Goal: Communication & Community: Answer question/provide support

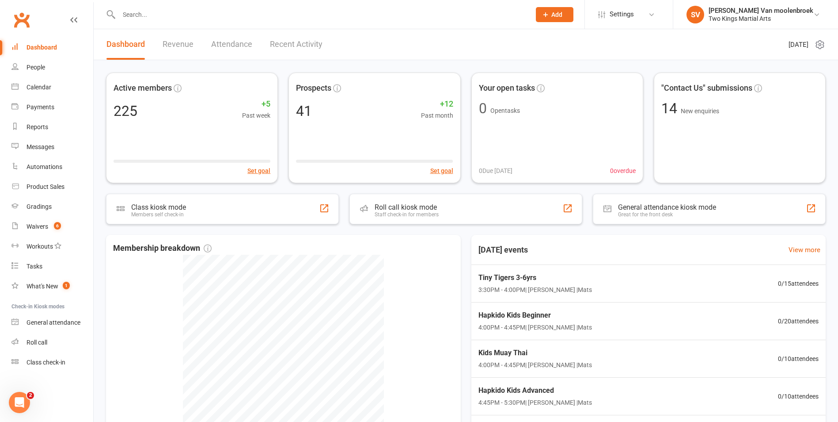
click at [141, 17] on input "text" at bounding box center [320, 14] width 408 height 12
type input "p"
type input "raffle"
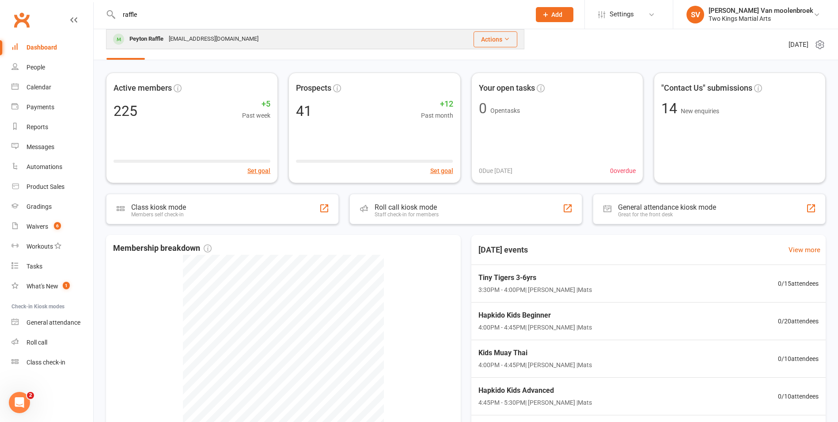
click at [141, 38] on div "Peyton Raffle" at bounding box center [146, 39] width 39 height 13
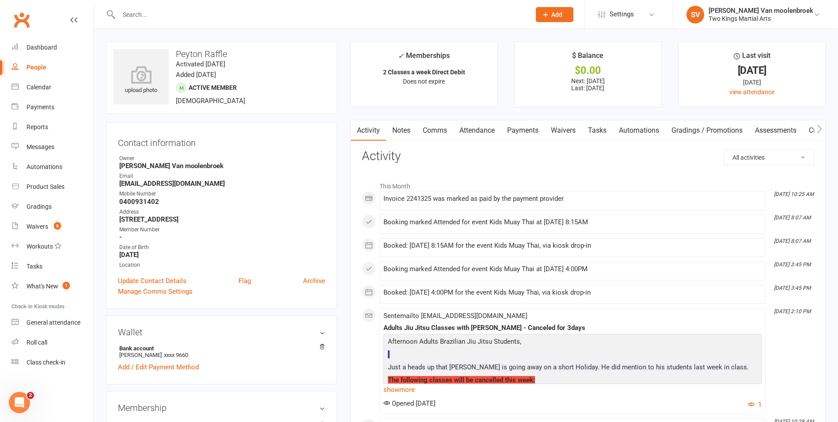
click at [427, 137] on link "Comms" at bounding box center [435, 130] width 37 height 20
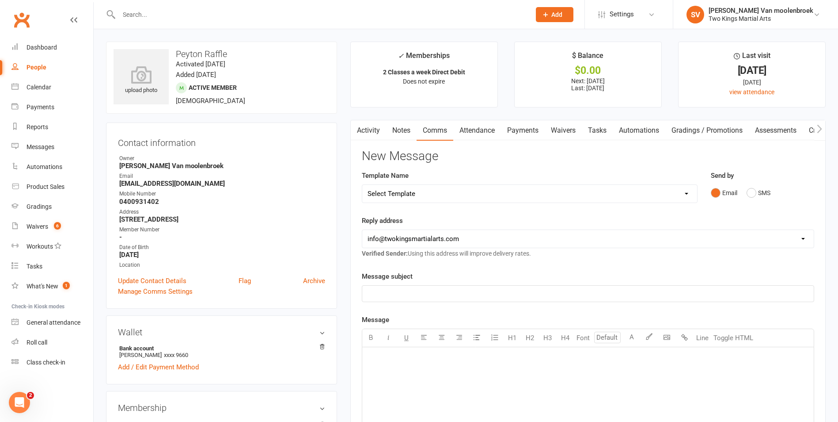
click at [400, 297] on p "﻿" at bounding box center [588, 293] width 441 height 11
click at [424, 365] on div "﻿" at bounding box center [588, 413] width 452 height 133
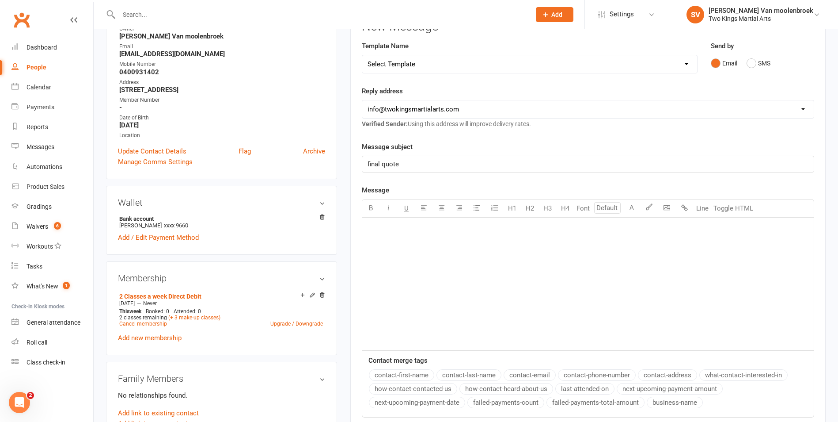
scroll to position [133, 0]
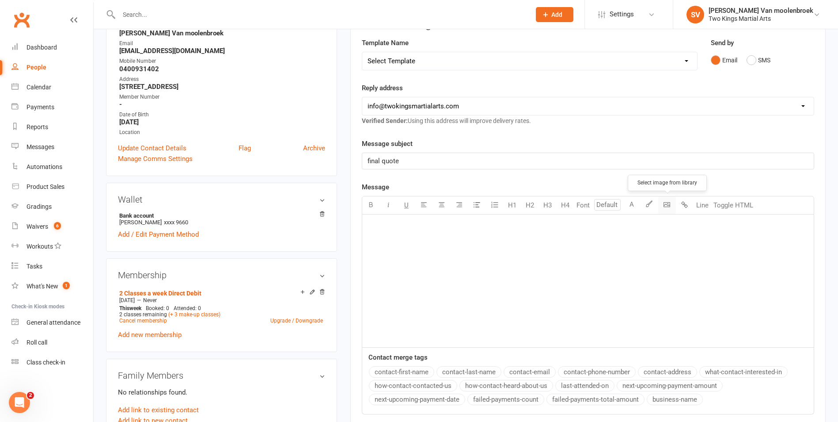
click at [662, 203] on body "Prospect Member Non-attending contact Class / event Appointment Grading event T…" at bounding box center [419, 394] width 838 height 1048
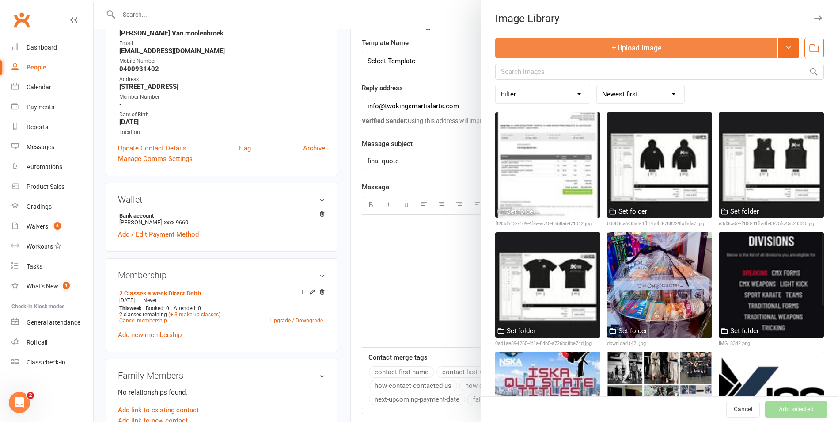
click at [564, 52] on button "Upload Image" at bounding box center [636, 48] width 282 height 21
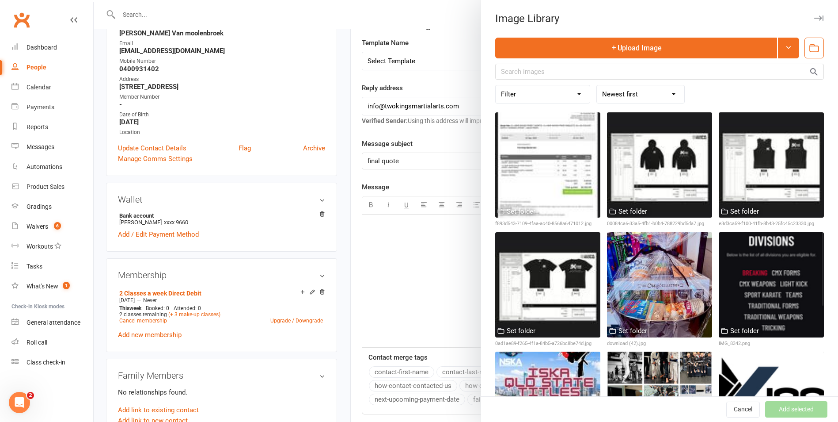
click at [814, 20] on button "button" at bounding box center [819, 18] width 11 height 11
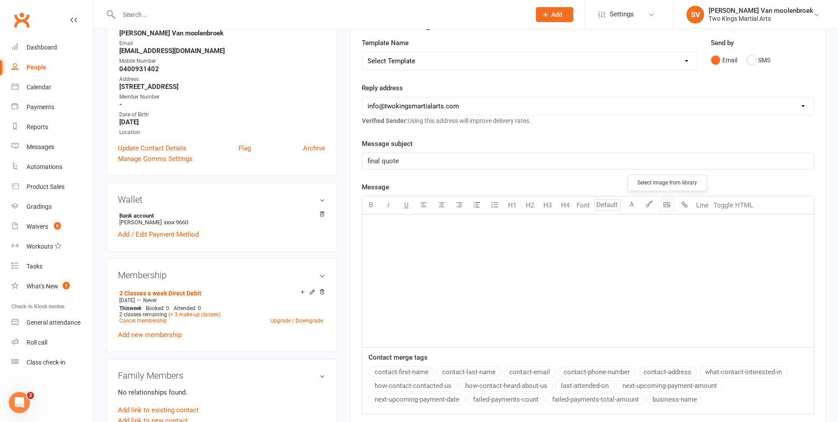
click at [667, 209] on body "Prospect Member Non-attending contact Class / event Appointment Grading event T…" at bounding box center [419, 394] width 838 height 1048
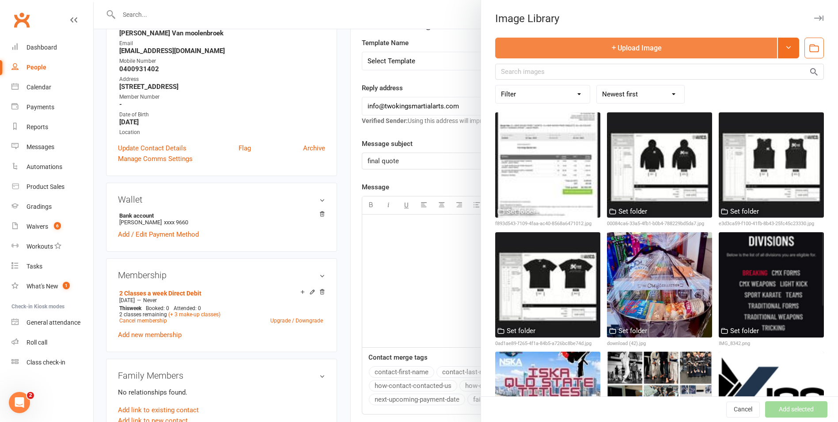
click at [593, 49] on button "Upload Image" at bounding box center [636, 48] width 282 height 21
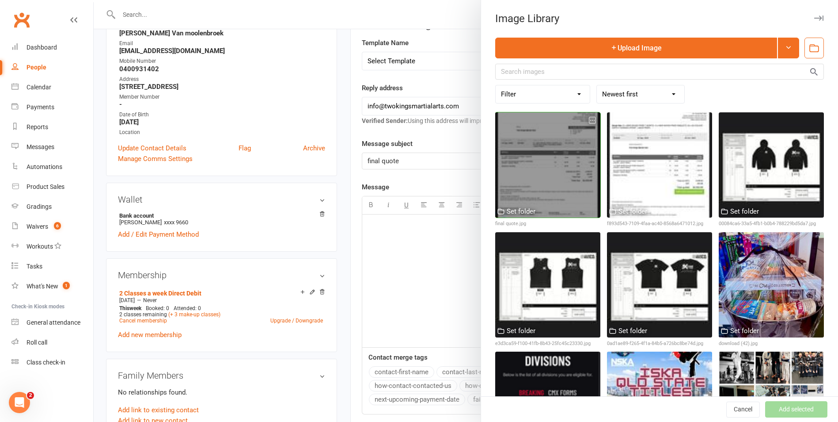
click at [511, 190] on div at bounding box center [547, 164] width 105 height 105
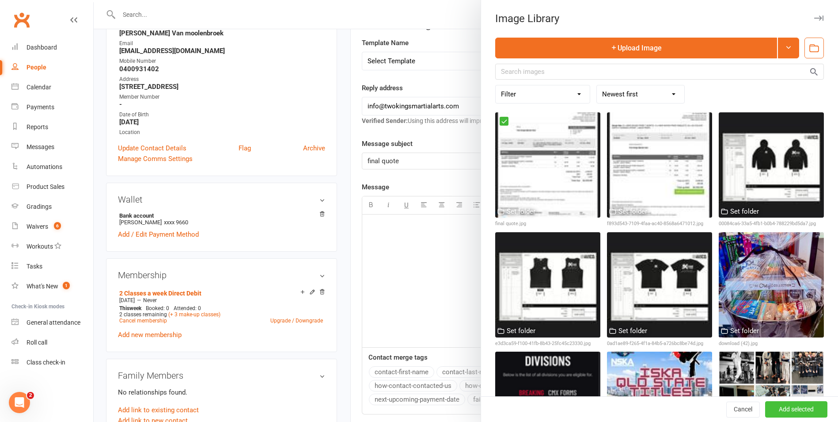
click at [779, 411] on button "Add selected" at bounding box center [797, 409] width 62 height 16
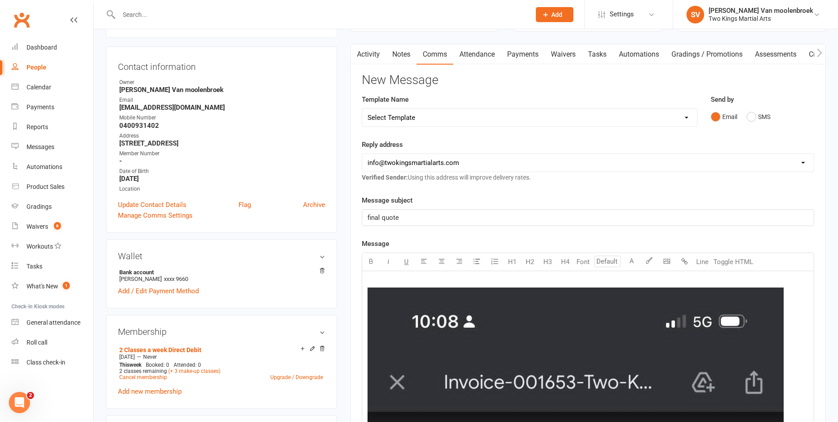
scroll to position [0, 0]
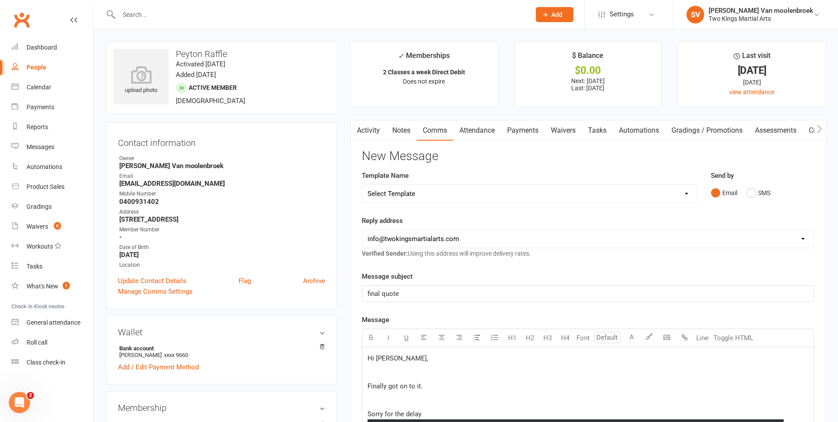
scroll to position [88, 0]
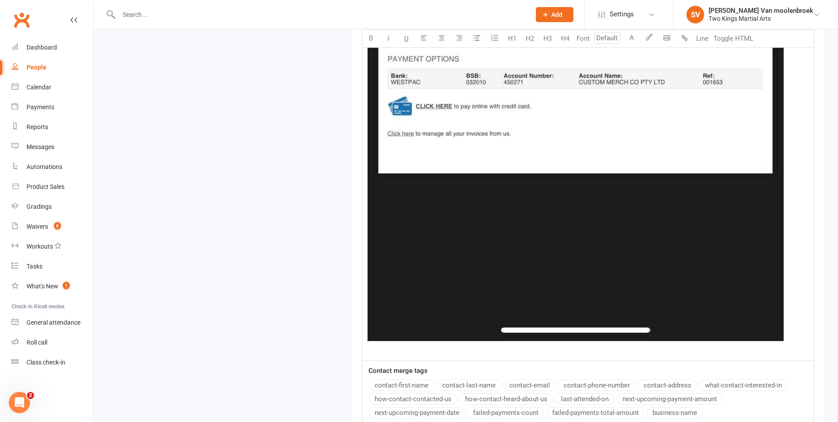
scroll to position [1149, 0]
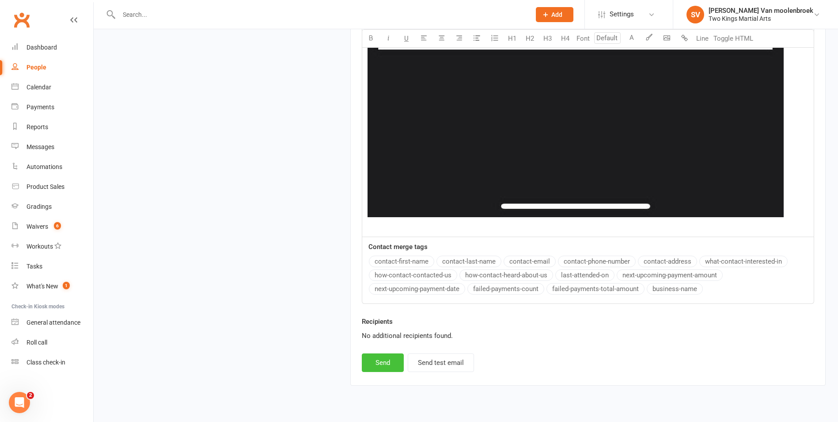
click at [397, 370] on button "Send" at bounding box center [383, 362] width 42 height 19
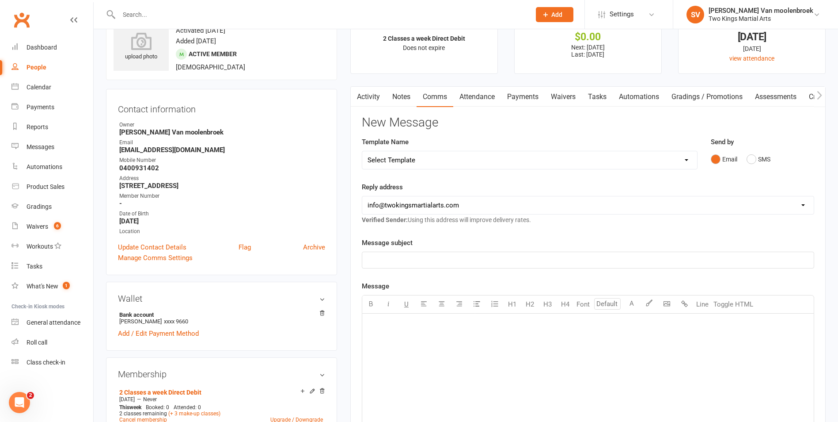
scroll to position [0, 0]
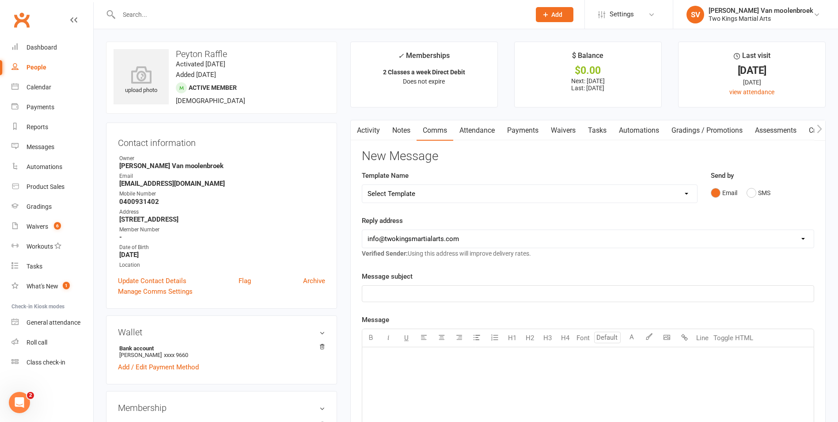
click at [133, 12] on input "text" at bounding box center [320, 14] width 408 height 12
type input "savan"
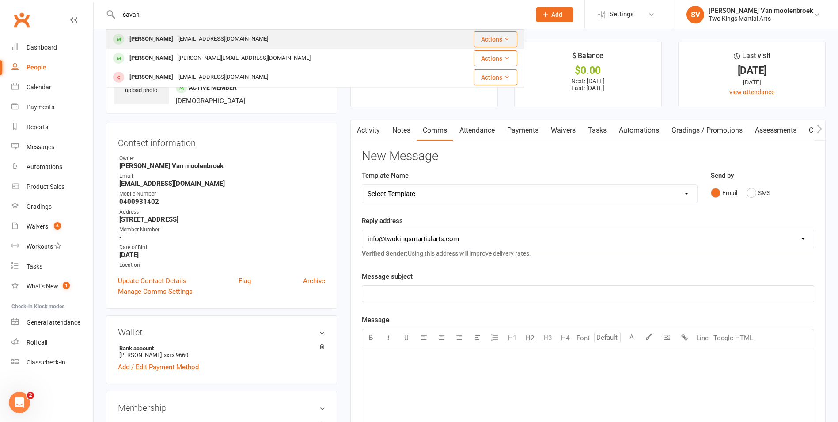
click at [183, 34] on div "[EMAIL_ADDRESS][DOMAIN_NAME]" at bounding box center [223, 39] width 95 height 13
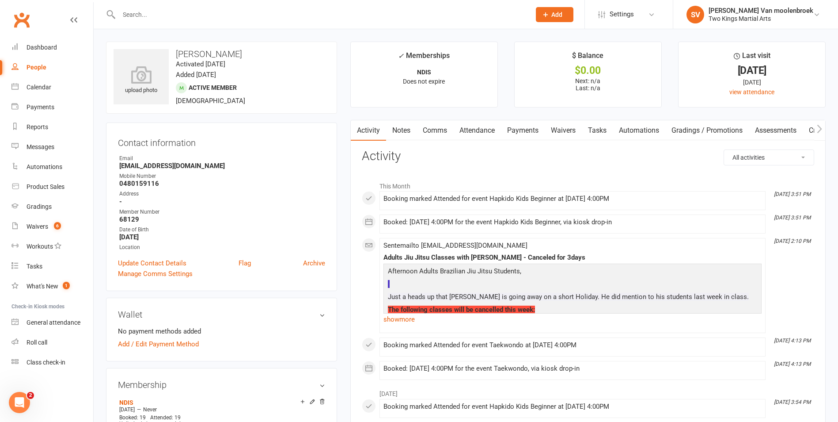
click at [481, 135] on link "Attendance" at bounding box center [477, 130] width 48 height 20
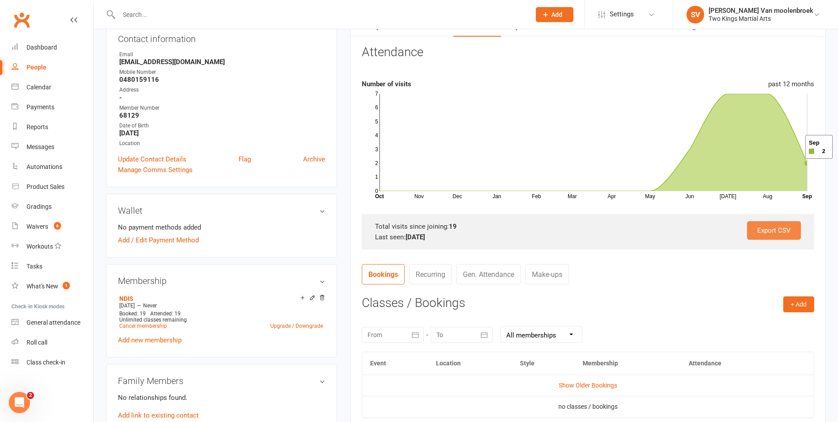
scroll to position [88, 0]
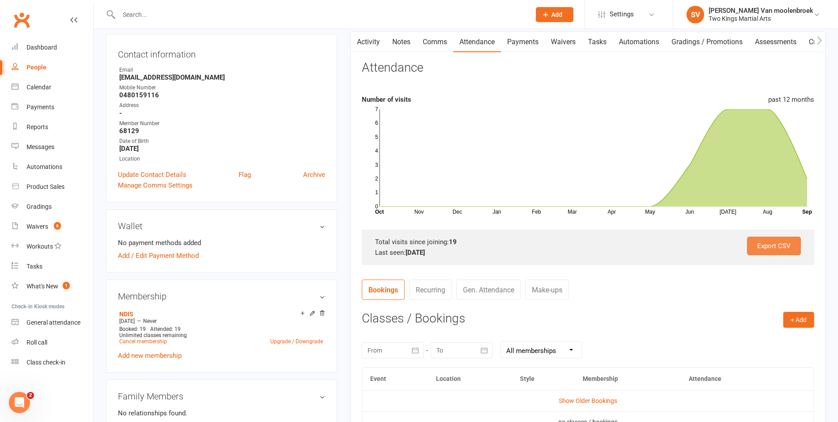
click at [764, 253] on link "Export CSV" at bounding box center [774, 245] width 54 height 19
click at [662, 291] on nav "Bookings Recurring Gen. Attendance Make-ups" at bounding box center [588, 292] width 453 height 27
click at [763, 232] on div "Export CSV Total visits since joining: 19 Last seen: [DATE]" at bounding box center [588, 246] width 453 height 35
click at [775, 250] on link "Export CSV" at bounding box center [774, 245] width 54 height 19
